Goal: Check status

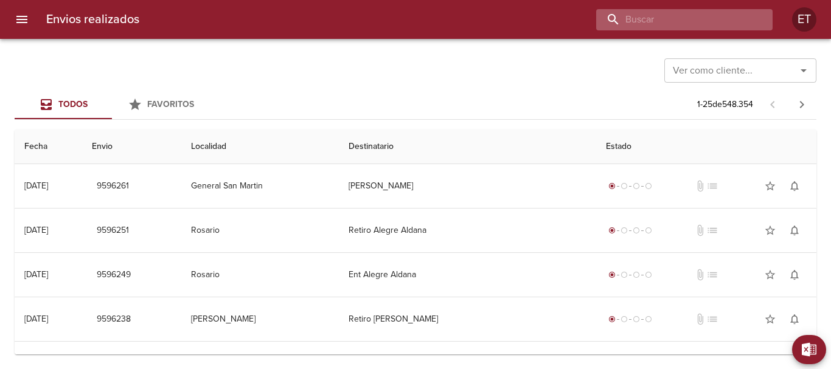
click at [731, 20] on input "buscar" at bounding box center [674, 19] width 156 height 21
type input "A"
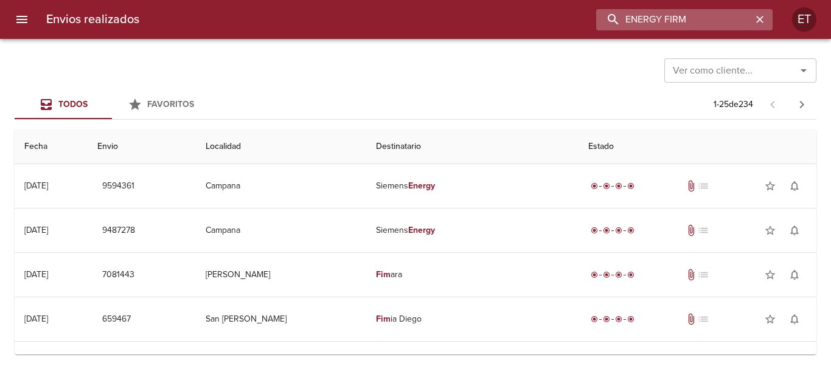
type input "ENERGY FIRM"
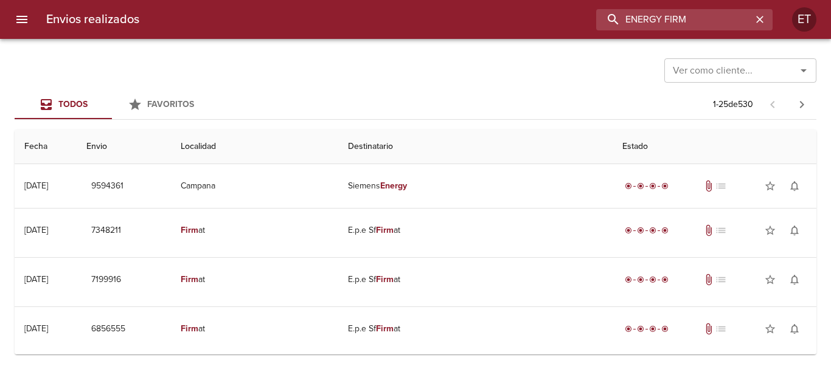
drag, startPoint x: 713, startPoint y: 18, endPoint x: 569, endPoint y: 1, distance: 145.2
click at [569, 1] on div "Envios realizados ENERGY FIRM ET" at bounding box center [415, 19] width 831 height 39
click at [762, 18] on icon "button" at bounding box center [759, 19] width 12 height 12
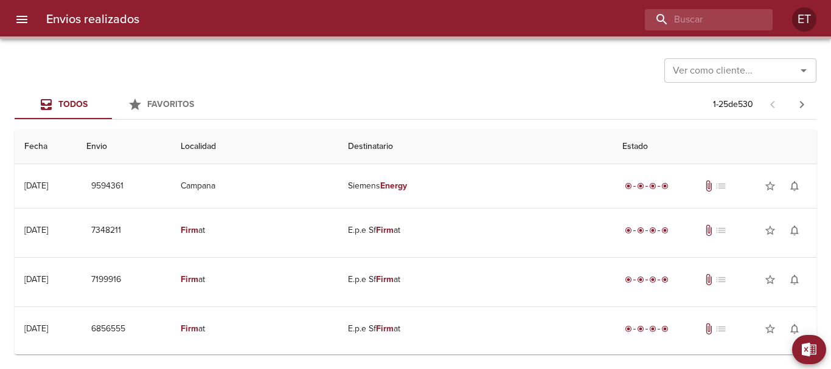
click at [478, 94] on div "Todos Favoritos 1 - 25 de 530" at bounding box center [415, 104] width 801 height 29
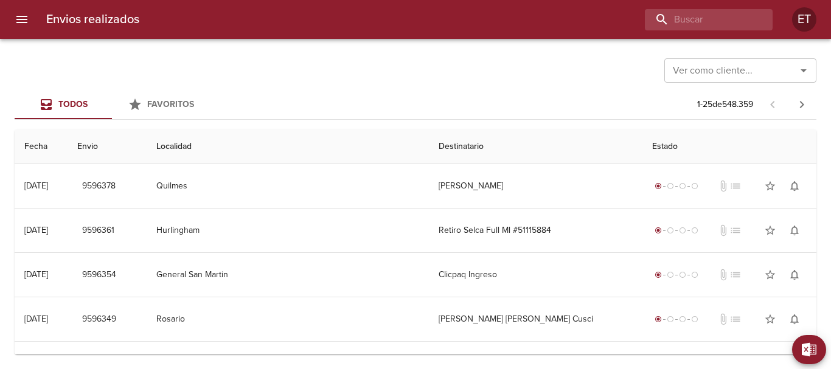
click at [331, 72] on div "Ver como cliente... Ver como cliente..." at bounding box center [415, 70] width 801 height 32
click at [696, 12] on input "buscar" at bounding box center [674, 19] width 156 height 21
type input "[PERSON_NAME]"
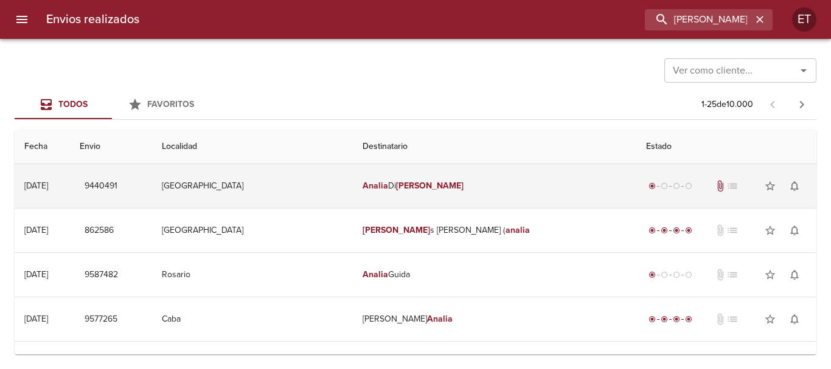
click at [401, 193] on td "[PERSON_NAME]" at bounding box center [494, 186] width 283 height 44
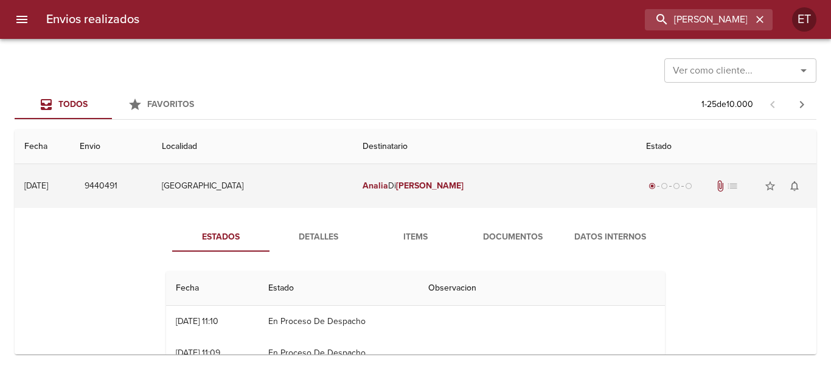
scroll to position [61, 0]
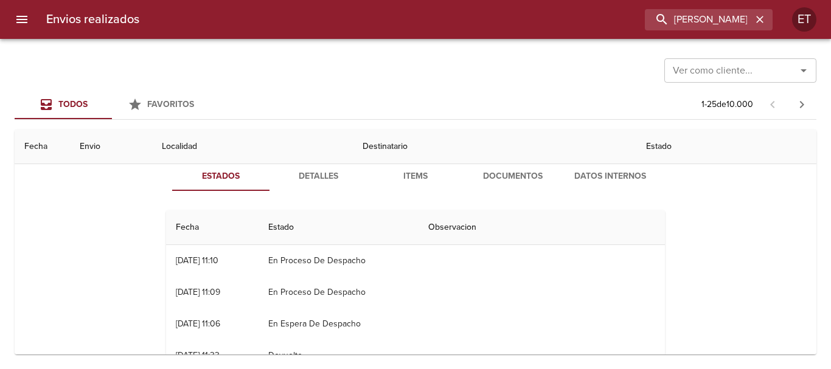
click at [503, 179] on span "Documentos" at bounding box center [512, 176] width 83 height 15
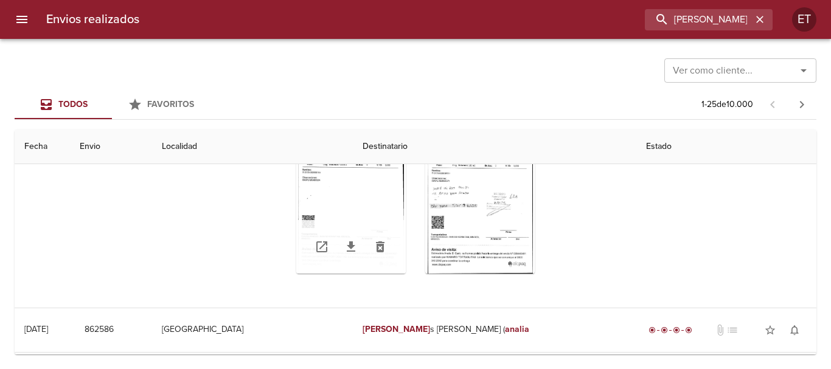
scroll to position [182, 0]
click at [326, 184] on div "Tabla de envíos del cliente" at bounding box center [350, 197] width 109 height 152
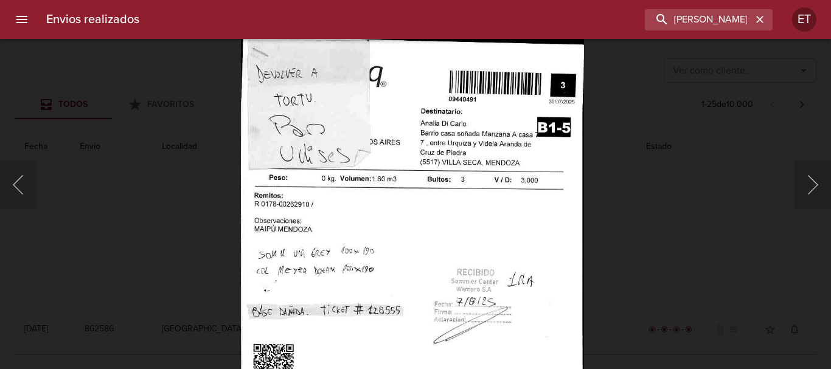
click at [446, 206] on img "Lightbox" at bounding box center [413, 283] width 344 height 497
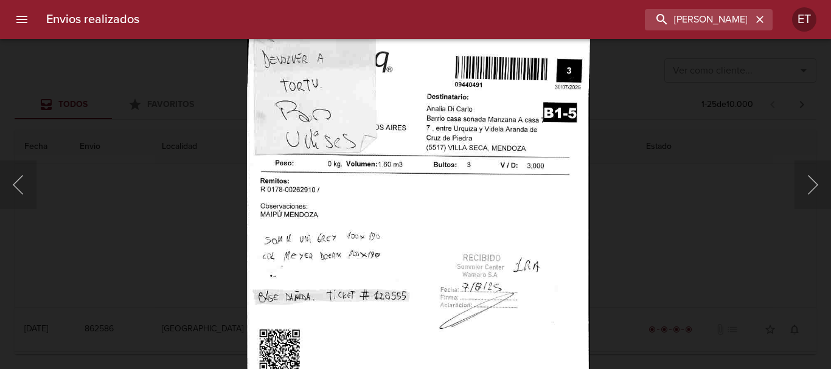
click at [451, 191] on img "Lightbox" at bounding box center [419, 269] width 344 height 497
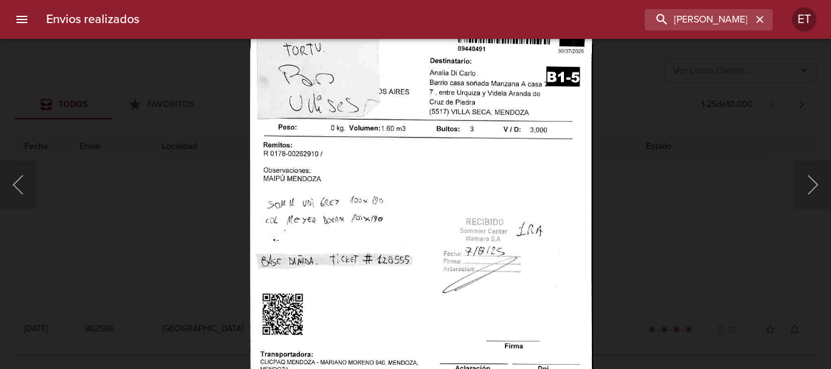
click at [460, 148] on img "Lightbox" at bounding box center [422, 233] width 344 height 497
click at [195, 169] on div "Lightbox" at bounding box center [415, 184] width 831 height 369
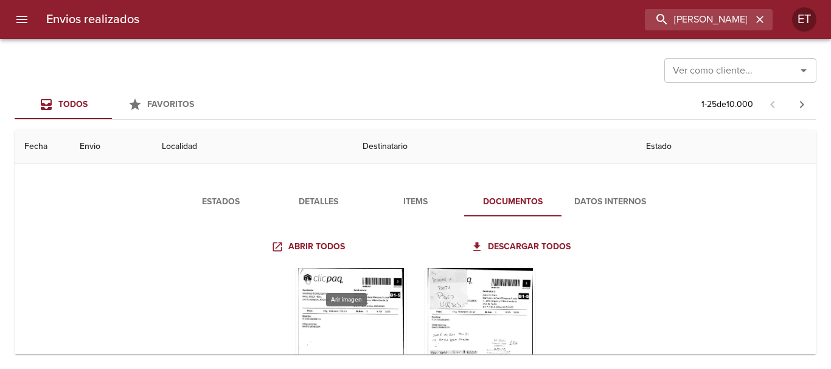
scroll to position [0, 0]
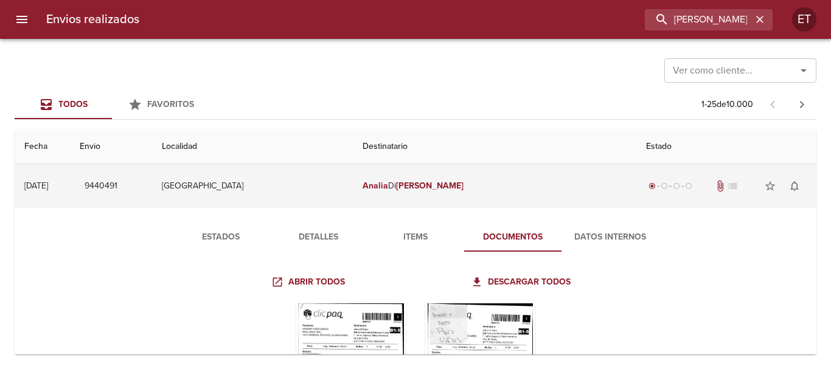
click at [282, 188] on td "[GEOGRAPHIC_DATA]" at bounding box center [252, 186] width 201 height 44
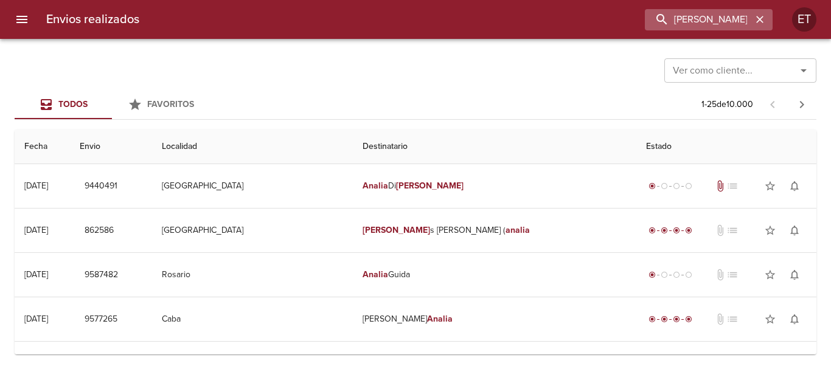
click at [759, 19] on icon "button" at bounding box center [759, 19] width 7 height 7
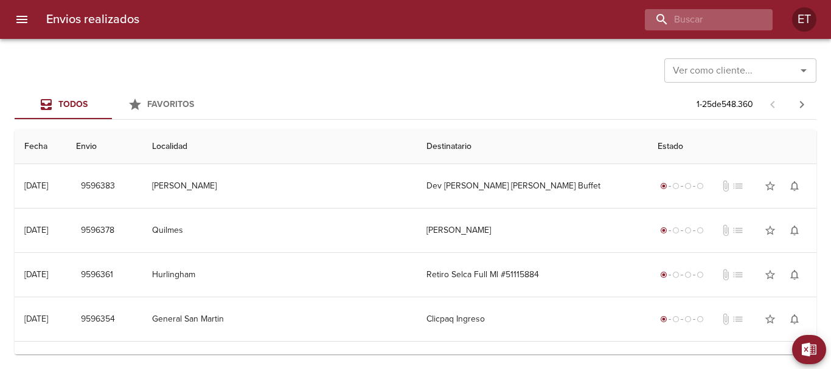
click at [759, 20] on div at bounding box center [708, 19] width 128 height 21
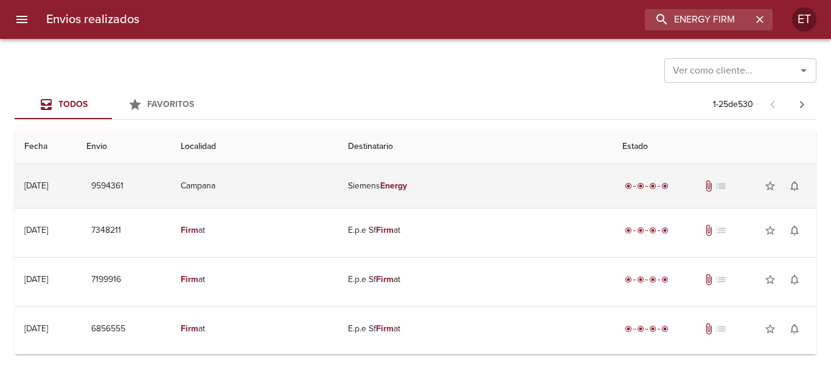
click at [338, 183] on td "Campana" at bounding box center [254, 186] width 167 height 44
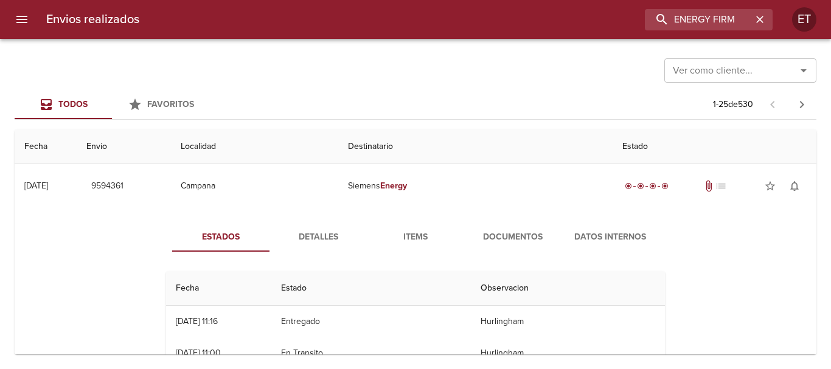
click at [413, 241] on span "Items" at bounding box center [415, 237] width 83 height 15
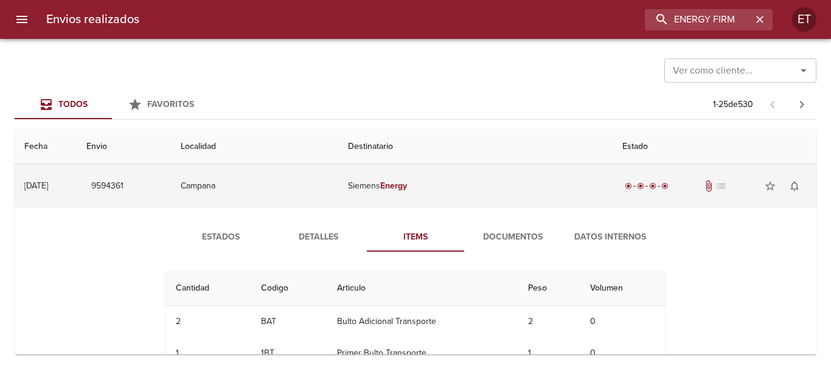
drag, startPoint x: 419, startPoint y: 211, endPoint x: 422, endPoint y: 191, distance: 20.3
click at [420, 209] on div "Estados Detalles Items Documentos Datos Internos Cantidad Cant. Codigo Articulo…" at bounding box center [415, 300] width 782 height 185
click at [407, 188] on em "Energy" at bounding box center [393, 186] width 27 height 10
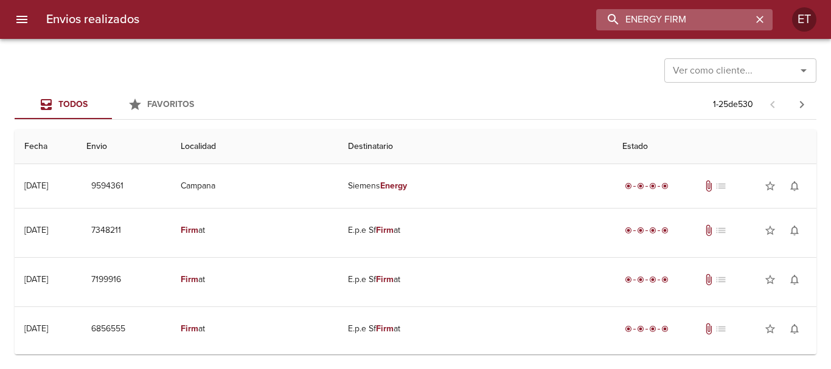
drag, startPoint x: 743, startPoint y: 19, endPoint x: 611, endPoint y: 18, distance: 131.9
click at [611, 18] on input "ENERGY FIRM" at bounding box center [674, 19] width 156 height 21
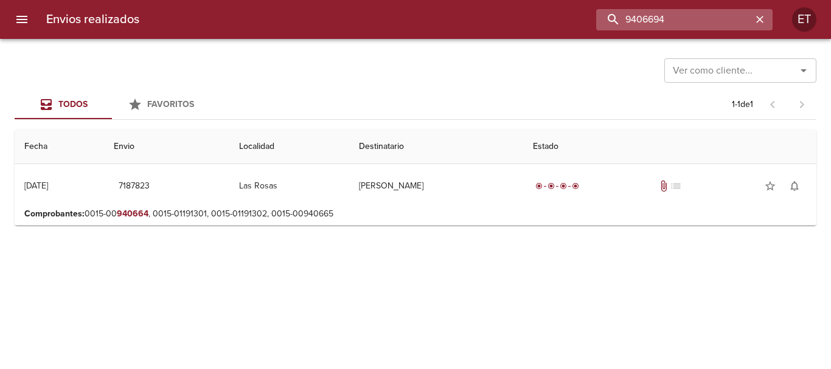
type input "9406694"
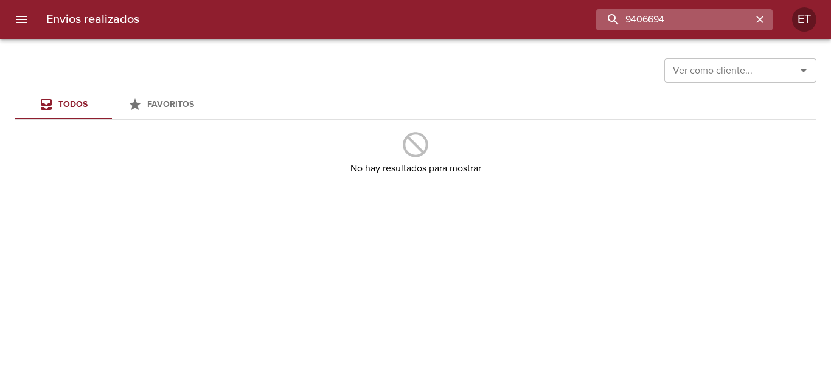
drag, startPoint x: 627, startPoint y: 28, endPoint x: 676, endPoint y: 20, distance: 49.3
click at [627, 27] on input "9406694" at bounding box center [674, 19] width 156 height 21
